Goal: Task Accomplishment & Management: Use online tool/utility

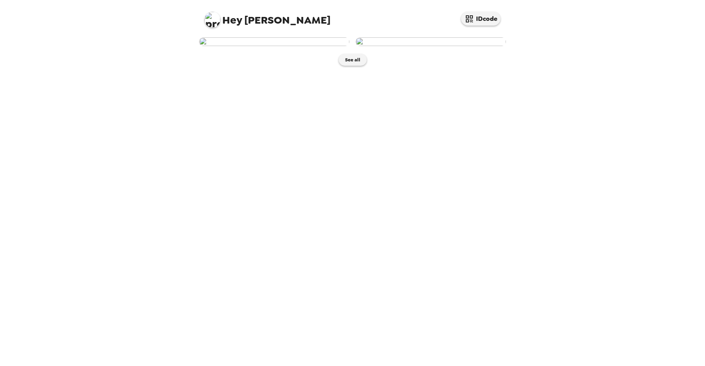
click at [289, 46] on img at bounding box center [274, 41] width 150 height 9
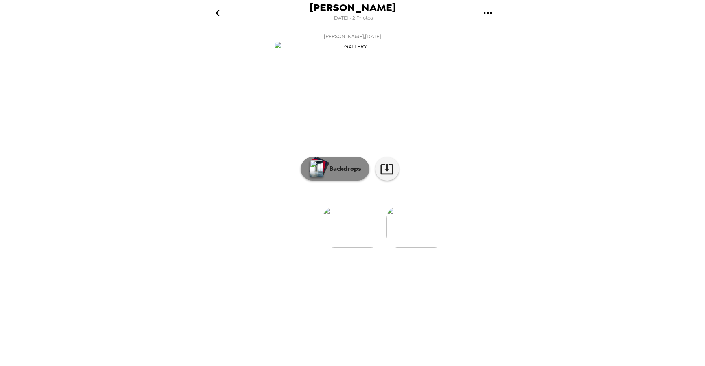
click at [356, 173] on p "Backdrops" at bounding box center [343, 168] width 36 height 9
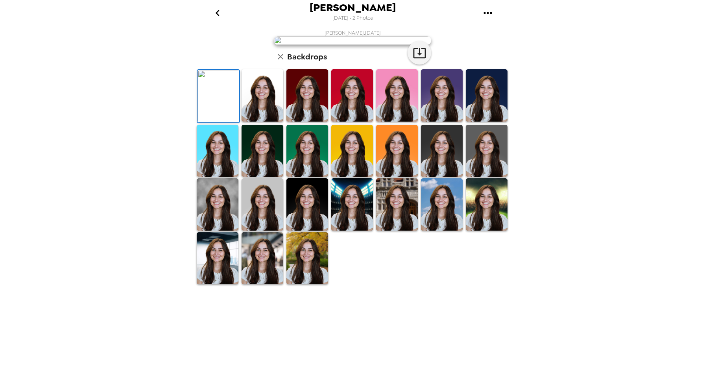
scroll to position [111, 0]
click at [227, 230] on img at bounding box center [218, 204] width 42 height 52
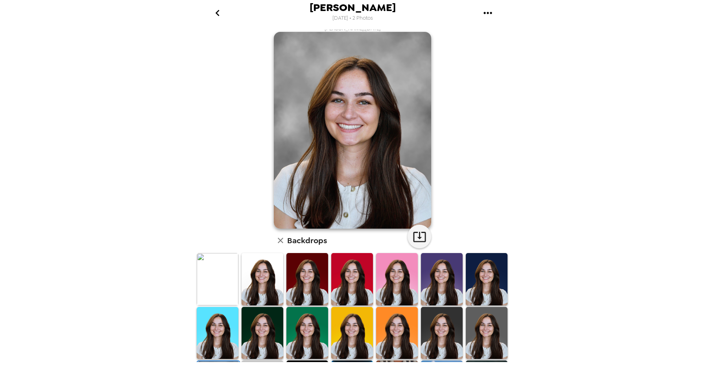
scroll to position [0, 0]
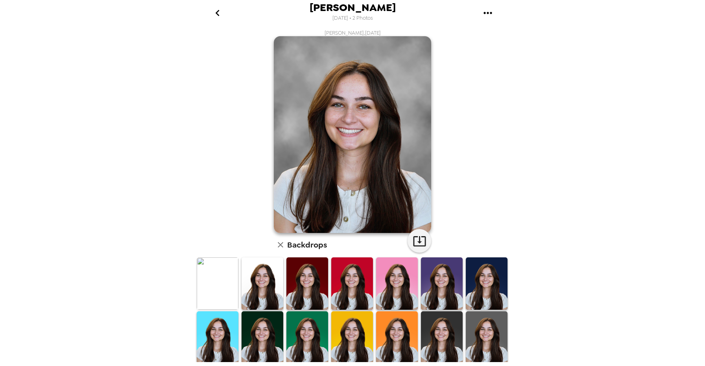
click at [488, 10] on icon "gallery menu" at bounding box center [487, 13] width 13 height 13
click at [397, 127] on div at bounding box center [352, 183] width 705 height 366
click at [418, 234] on icon "button" at bounding box center [419, 241] width 14 height 14
